Goal: Check status: Check status

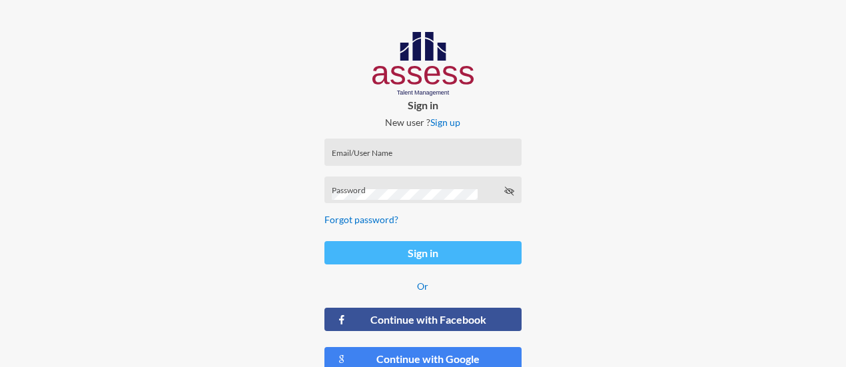
click at [398, 254] on button "Sign in" at bounding box center [422, 252] width 197 height 23
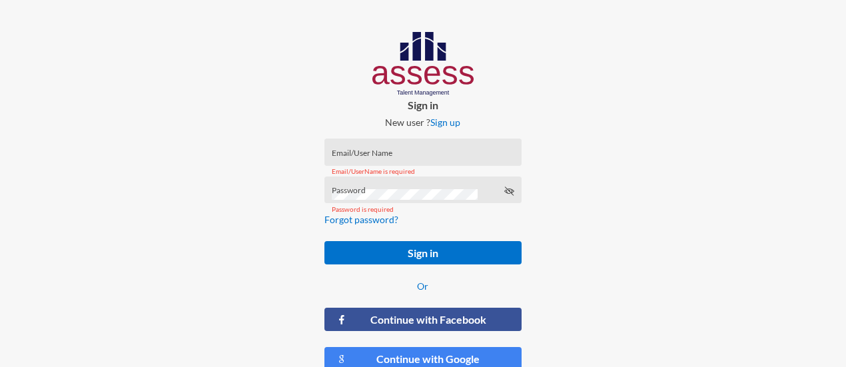
click at [381, 149] on div "Email/User Name" at bounding box center [423, 155] width 183 height 20
type input "milda.shawky@assesstm.com"
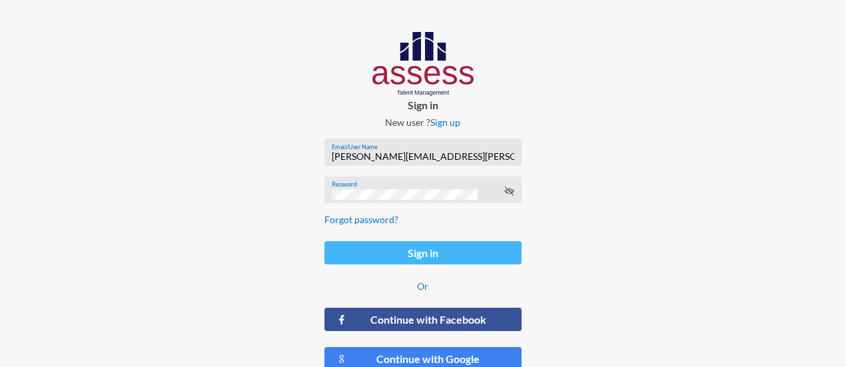
click at [442, 262] on button "Sign in" at bounding box center [422, 252] width 197 height 23
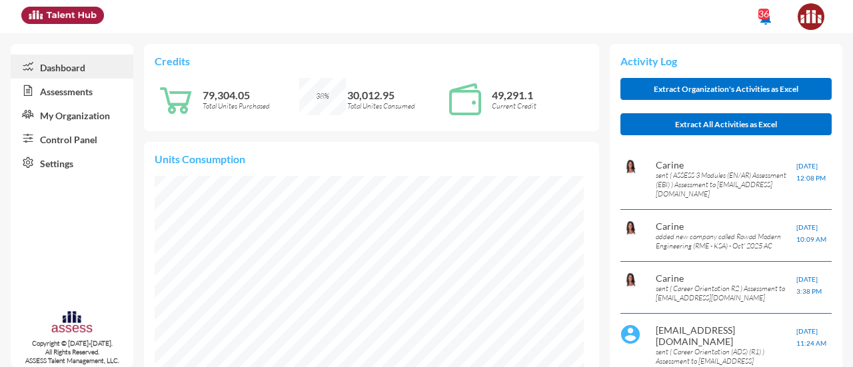
click at [55, 97] on link "Assessments" at bounding box center [72, 91] width 123 height 24
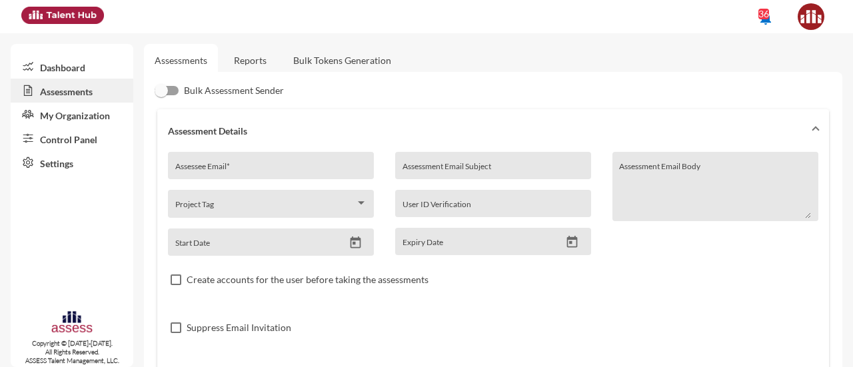
click at [64, 142] on link "Control Panel" at bounding box center [72, 139] width 123 height 24
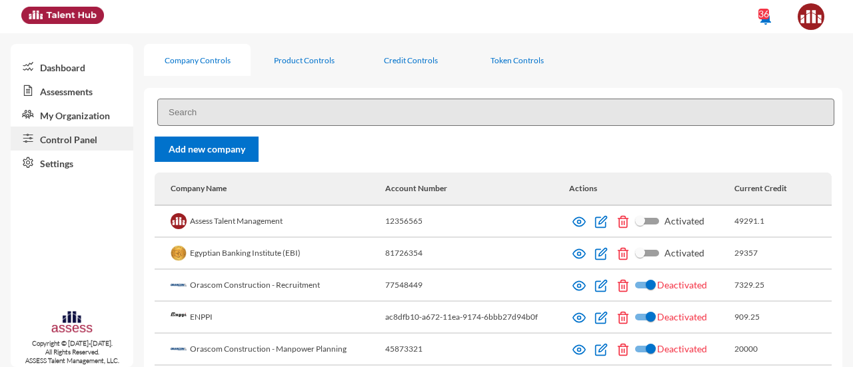
click at [200, 110] on input at bounding box center [495, 112] width 677 height 27
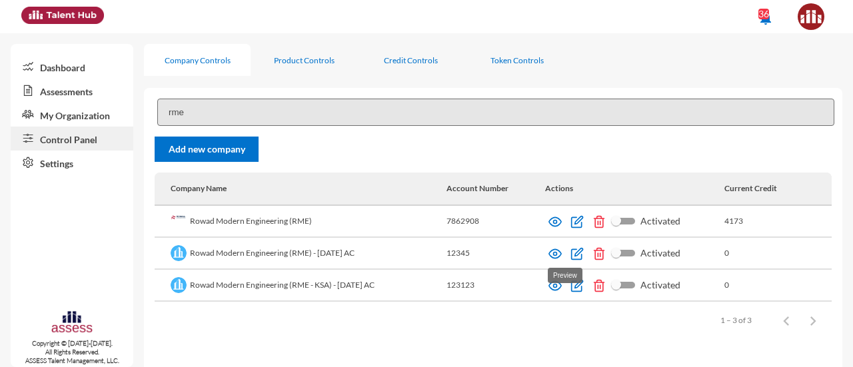
type input "rme"
click at [562, 252] on img at bounding box center [554, 253] width 13 height 13
click at [560, 286] on img at bounding box center [554, 285] width 13 height 13
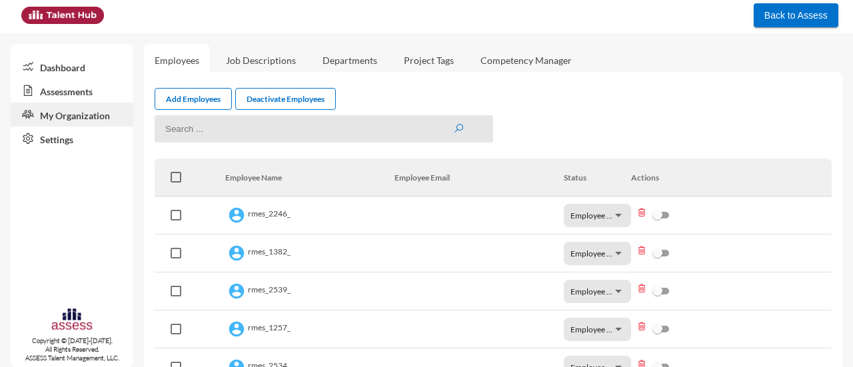
click at [223, 137] on input at bounding box center [324, 128] width 338 height 27
type input "6020"
click at [453, 123] on button "submit" at bounding box center [458, 128] width 11 height 11
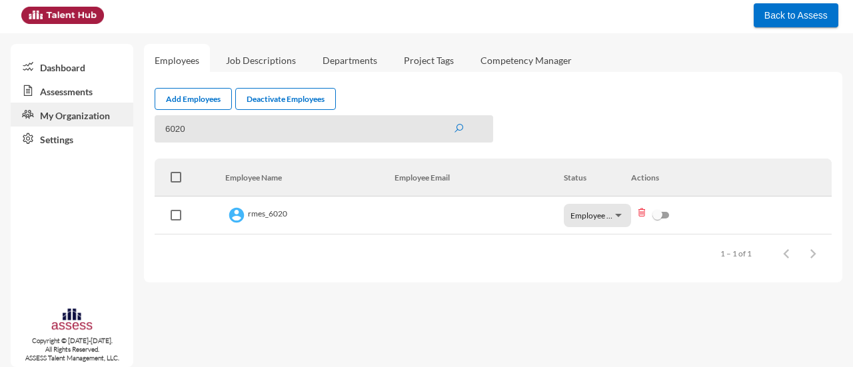
click at [83, 97] on link "Assessments" at bounding box center [72, 91] width 123 height 24
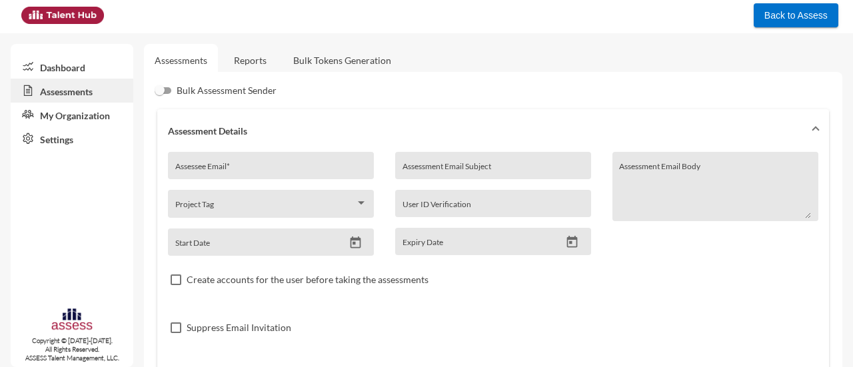
click at [265, 58] on link "Reports" at bounding box center [250, 60] width 54 height 33
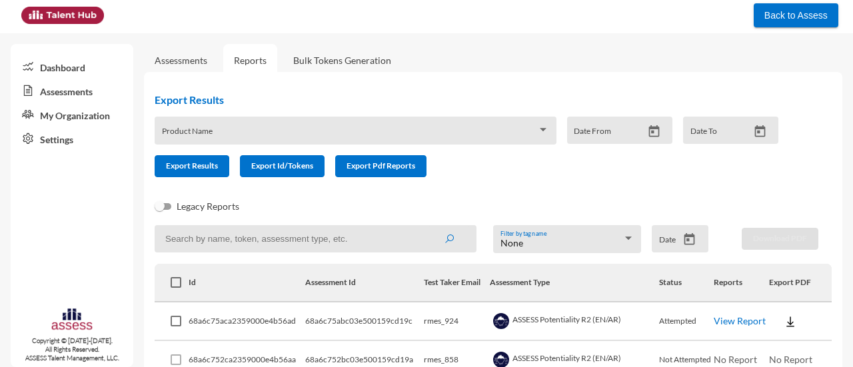
click at [270, 239] on input at bounding box center [316, 238] width 322 height 27
type input "858"
click at [428, 227] on button "submit" at bounding box center [449, 239] width 43 height 24
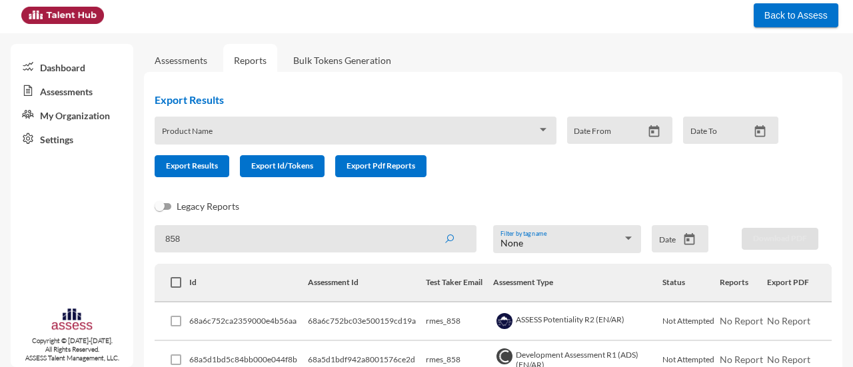
scroll to position [71, 0]
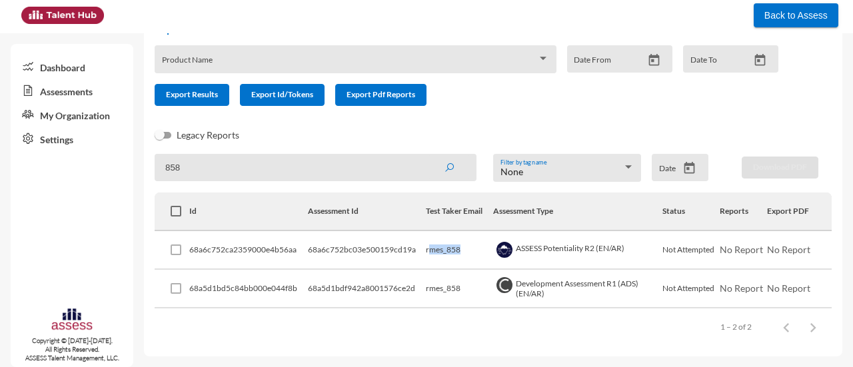
drag, startPoint x: 424, startPoint y: 252, endPoint x: 473, endPoint y: 252, distance: 49.3
click at [473, 252] on td "rmes_858" at bounding box center [460, 250] width 68 height 39
drag, startPoint x: 195, startPoint y: 169, endPoint x: 135, endPoint y: 180, distance: 60.4
click at [135, 180] on mat-sidenav-container "Dashboard Assessments My Organization Settings Copyright © 2015-2024. All Right…" at bounding box center [426, 200] width 853 height 334
type input "6020"
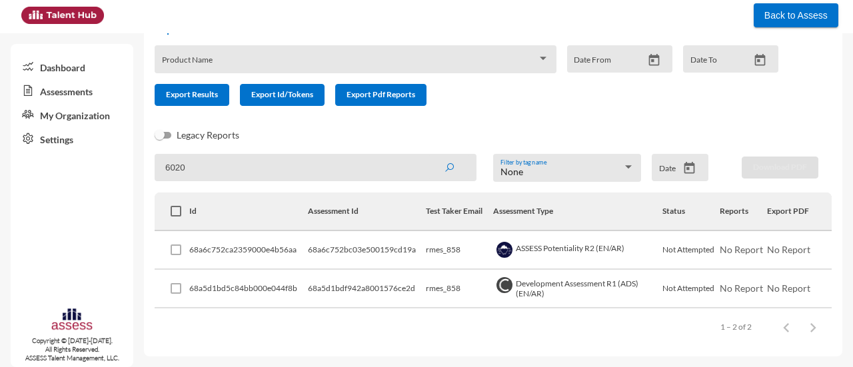
click at [428, 155] on button "submit" at bounding box center [449, 167] width 43 height 24
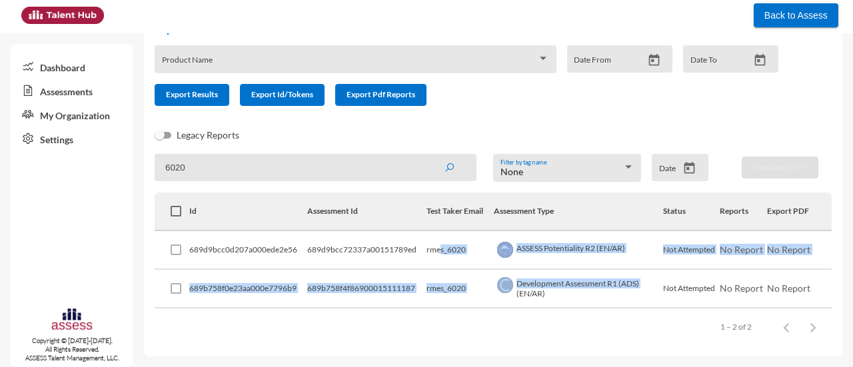
drag, startPoint x: 434, startPoint y: 255, endPoint x: 653, endPoint y: 296, distance: 222.4
click at [653, 296] on tbody "689d9bcc0d207a000ede2e56 689d9bcc72337a00151789ed rmes_6020 ASSESS Potentiality…" at bounding box center [493, 269] width 677 height 77
click at [653, 296] on td "Development Assessment R1 (ADS) (EN/AR)" at bounding box center [578, 289] width 169 height 39
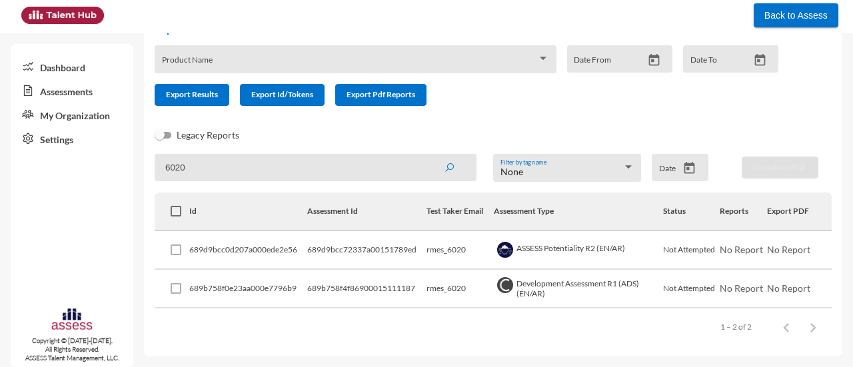
scroll to position [0, 0]
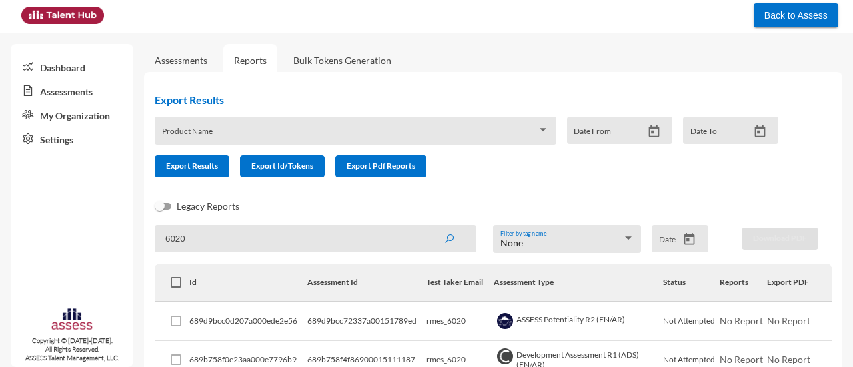
click at [87, 110] on link "My Organization" at bounding box center [72, 115] width 123 height 24
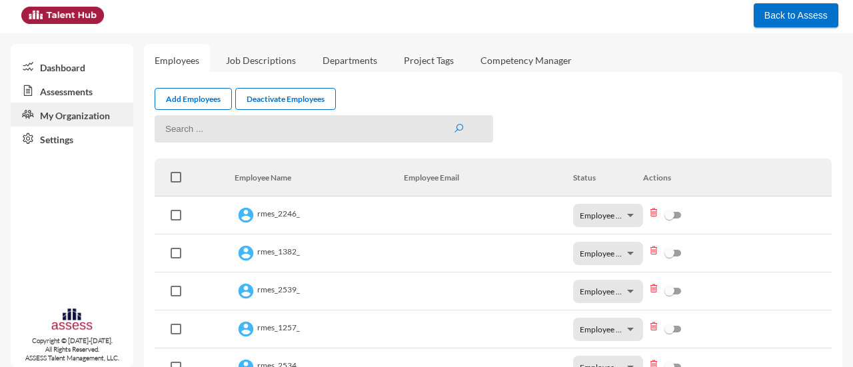
click at [196, 135] on input at bounding box center [324, 128] width 338 height 27
type input "6020"
click at [453, 123] on button "submit" at bounding box center [458, 128] width 11 height 11
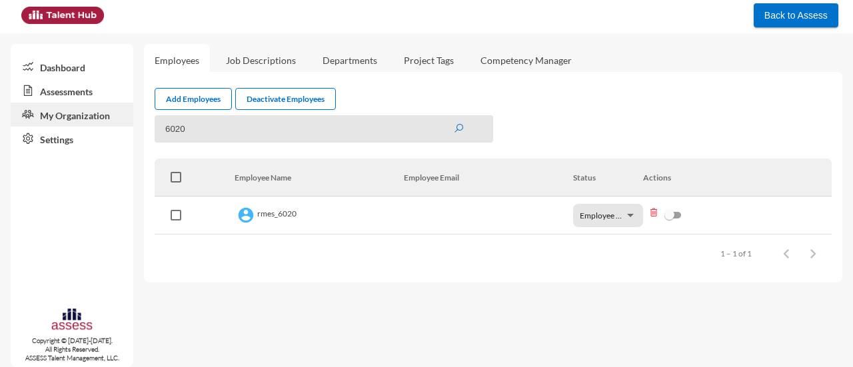
drag, startPoint x: 203, startPoint y: 135, endPoint x: 103, endPoint y: 149, distance: 100.8
click at [103, 149] on mat-sidenav-container "Dashboard Assessments My Organization Settings Copyright © 2015-2024. All Right…" at bounding box center [426, 200] width 853 height 334
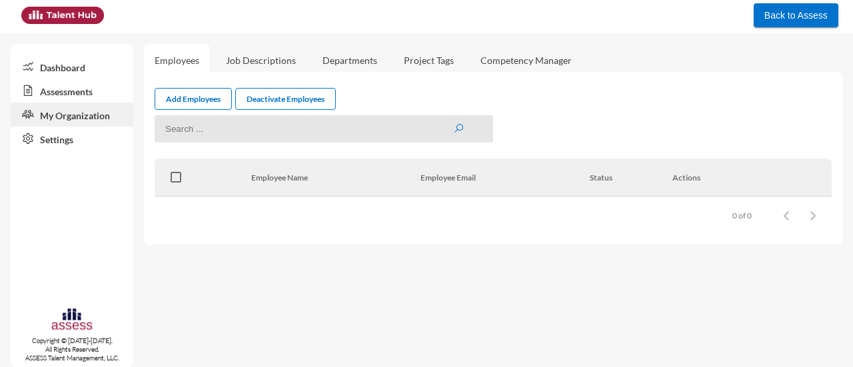
click at [72, 69] on link "Dashboard" at bounding box center [72, 67] width 123 height 24
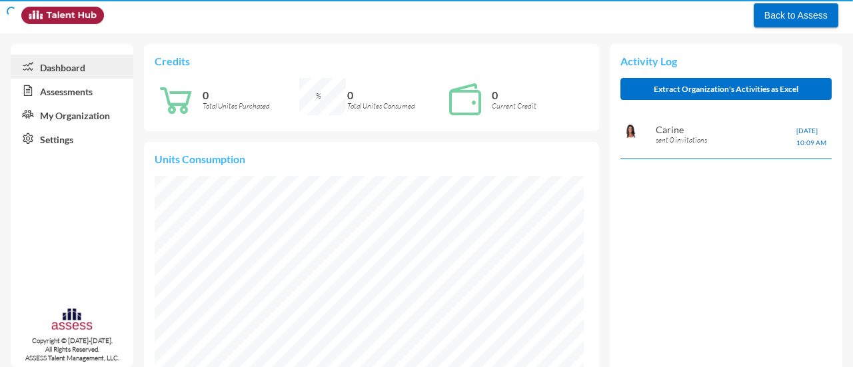
scroll to position [96, 193]
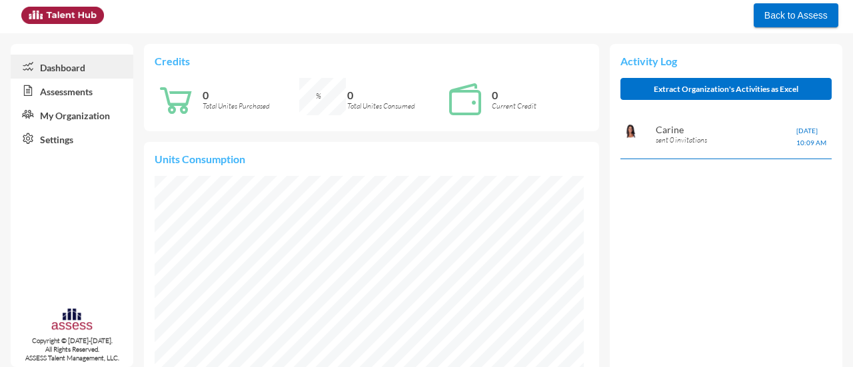
click at [80, 93] on link "Assessments" at bounding box center [72, 91] width 123 height 24
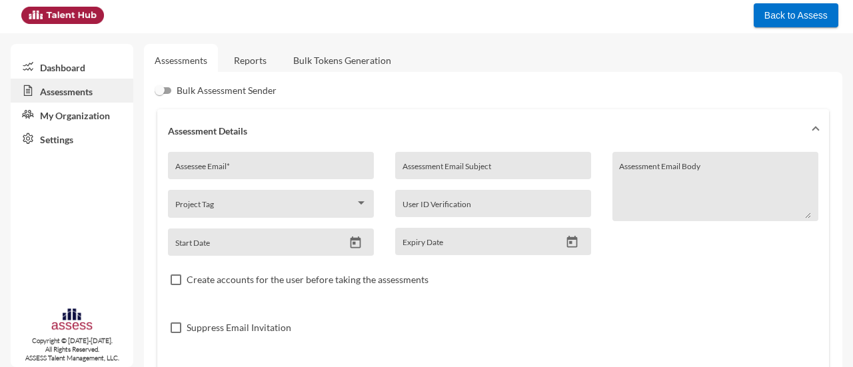
click at [262, 57] on link "Reports" at bounding box center [250, 60] width 54 height 33
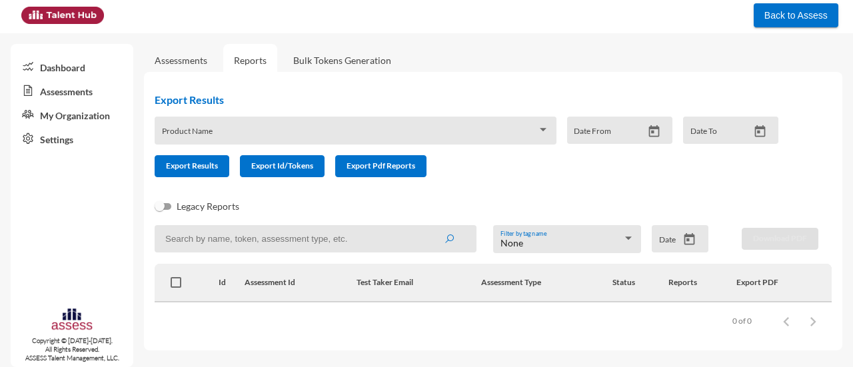
click at [295, 239] on input at bounding box center [316, 238] width 322 height 27
click at [428, 227] on button "submit" at bounding box center [449, 239] width 43 height 24
drag, startPoint x: 215, startPoint y: 244, endPoint x: 128, endPoint y: 255, distance: 87.3
click at [128, 255] on mat-sidenav-container "Dashboard Assessments My Organization Settings Copyright © [DATE]-[DATE]. All R…" at bounding box center [426, 200] width 853 height 334
click at [197, 242] on input "6020" at bounding box center [316, 238] width 322 height 27
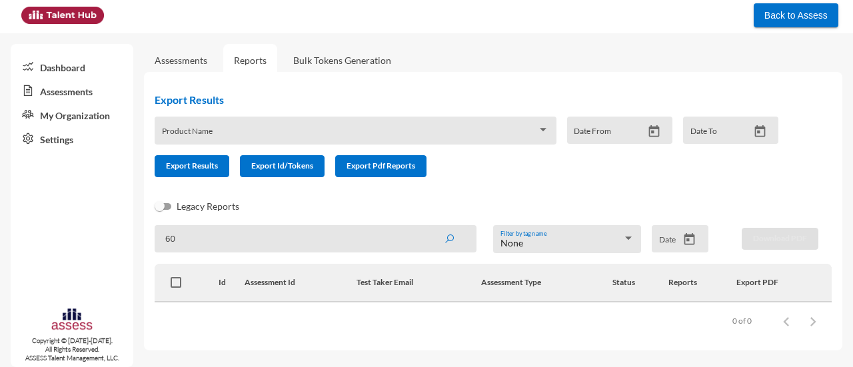
type input "6"
type input "858"
click at [428, 227] on button "submit" at bounding box center [449, 239] width 43 height 24
click at [77, 113] on link "My Organization" at bounding box center [72, 115] width 123 height 24
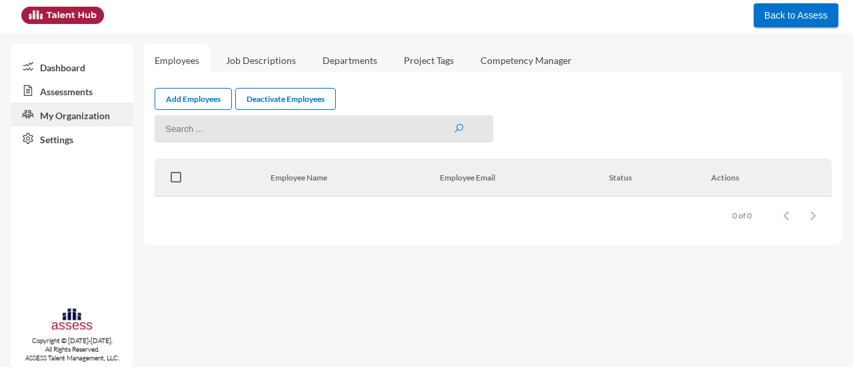
click at [215, 134] on input at bounding box center [324, 128] width 338 height 27
type input "6020"
click at [453, 123] on button "submit" at bounding box center [458, 128] width 11 height 11
click at [87, 86] on link "Assessments" at bounding box center [72, 91] width 123 height 24
